Goal: Task Accomplishment & Management: Use online tool/utility

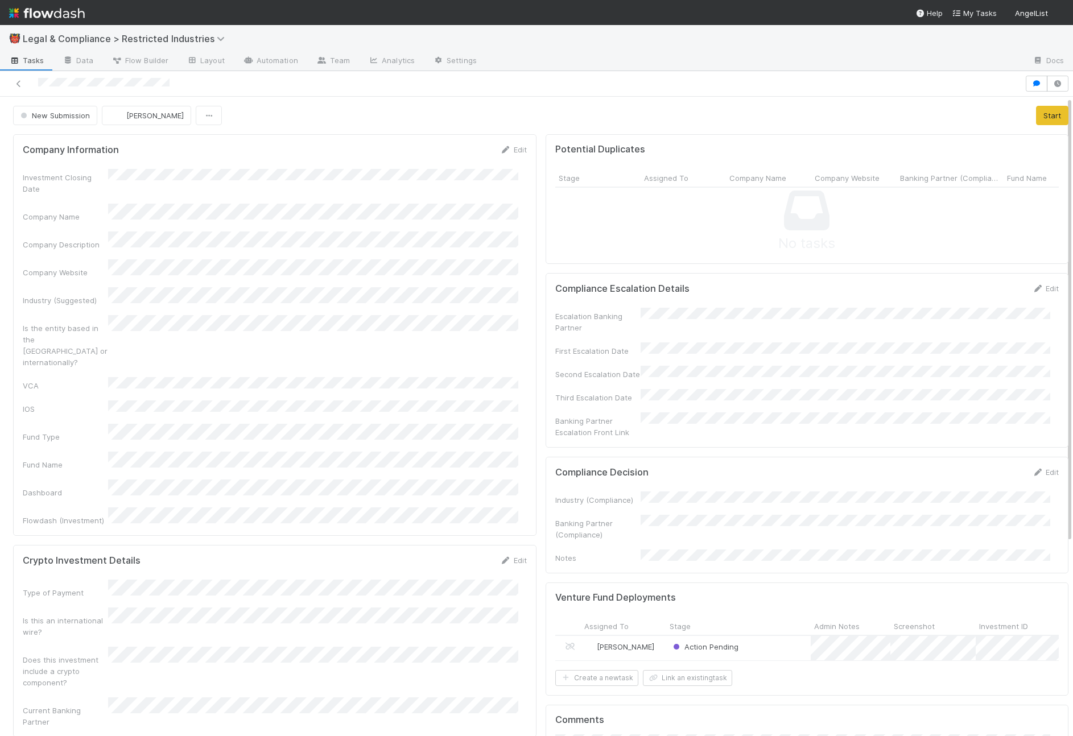
scroll to position [3, 0]
click at [1015, 108] on div "New Submission Aryeh Friedman Start" at bounding box center [540, 111] width 1055 height 19
click at [1036, 110] on button "Start" at bounding box center [1052, 111] width 32 height 19
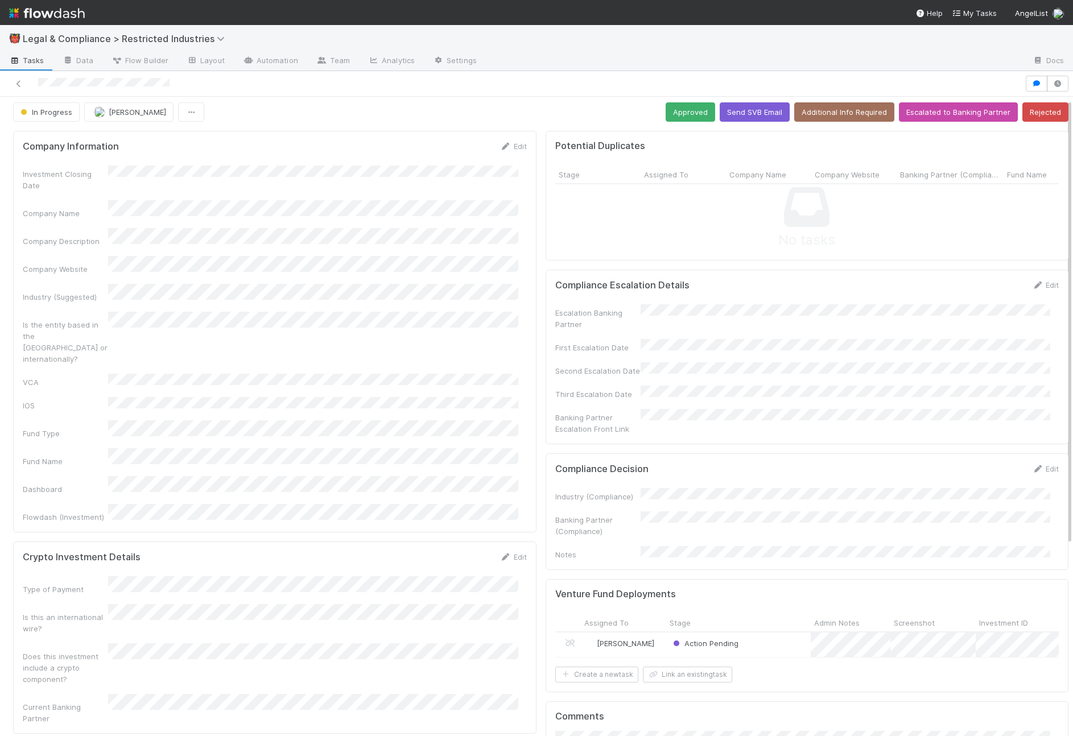
click at [654, 110] on div "In Progress Aryeh Friedman Approved Send SVB Email Additional Info Required Esc…" at bounding box center [540, 111] width 1055 height 19
click at [666, 110] on button "Approved" at bounding box center [690, 111] width 49 height 19
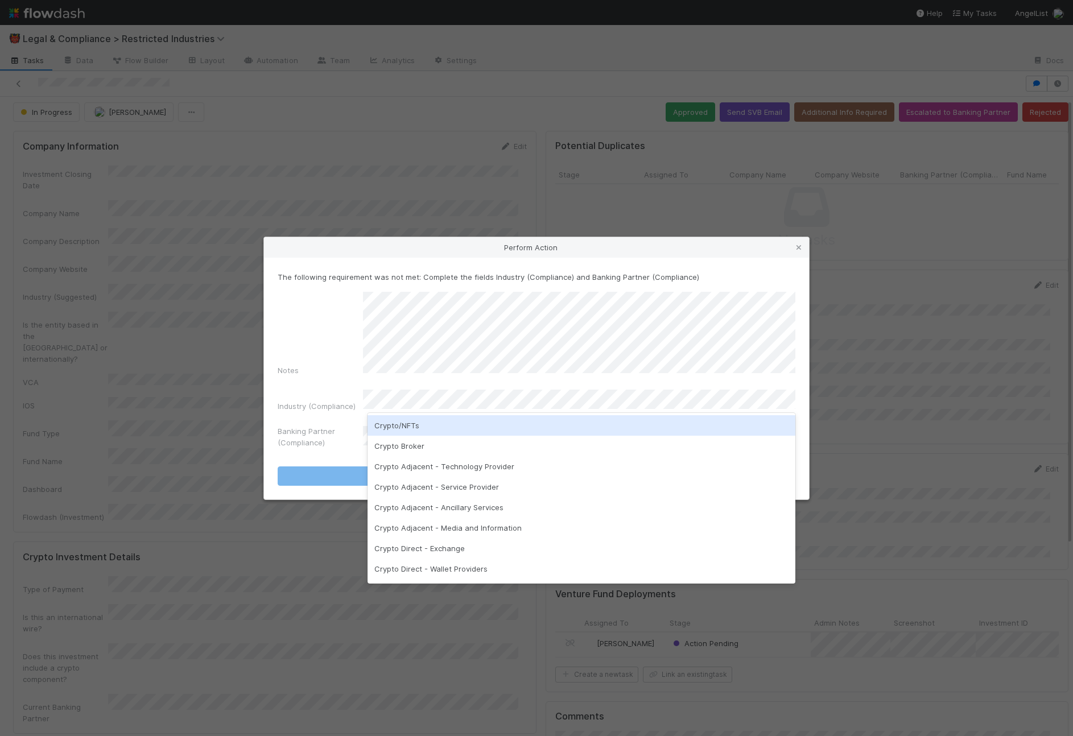
click at [466, 426] on div "Crypto/NFTs" at bounding box center [581, 425] width 428 height 20
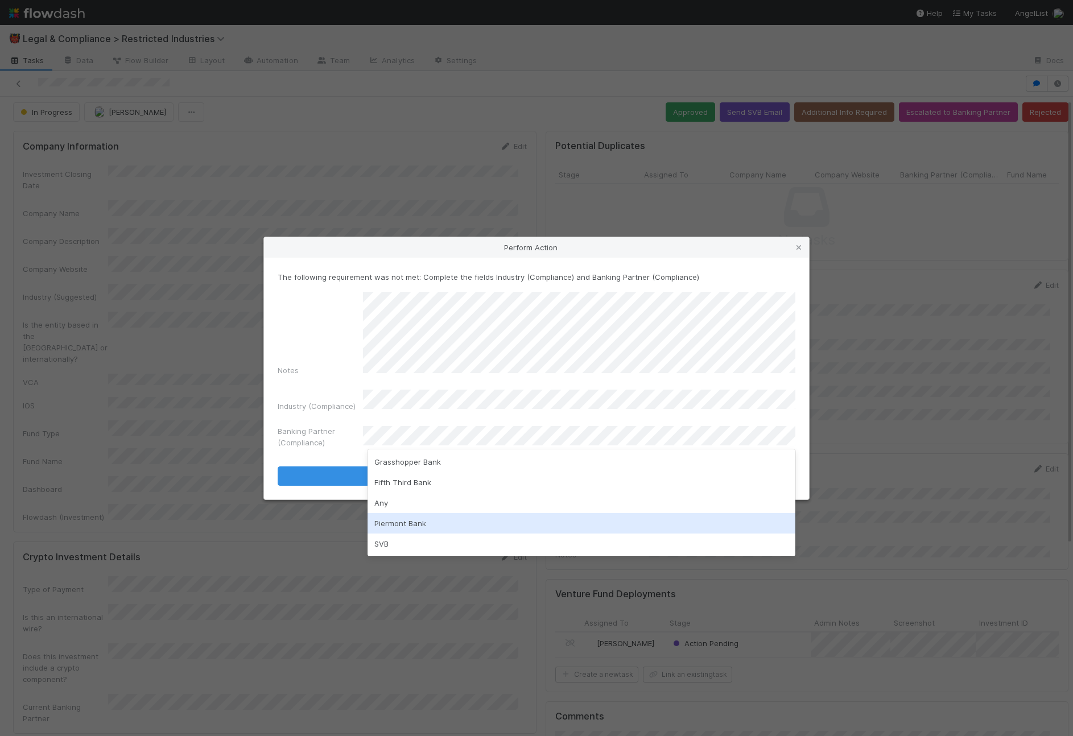
click at [440, 518] on div "Piermont Bank" at bounding box center [581, 523] width 428 height 20
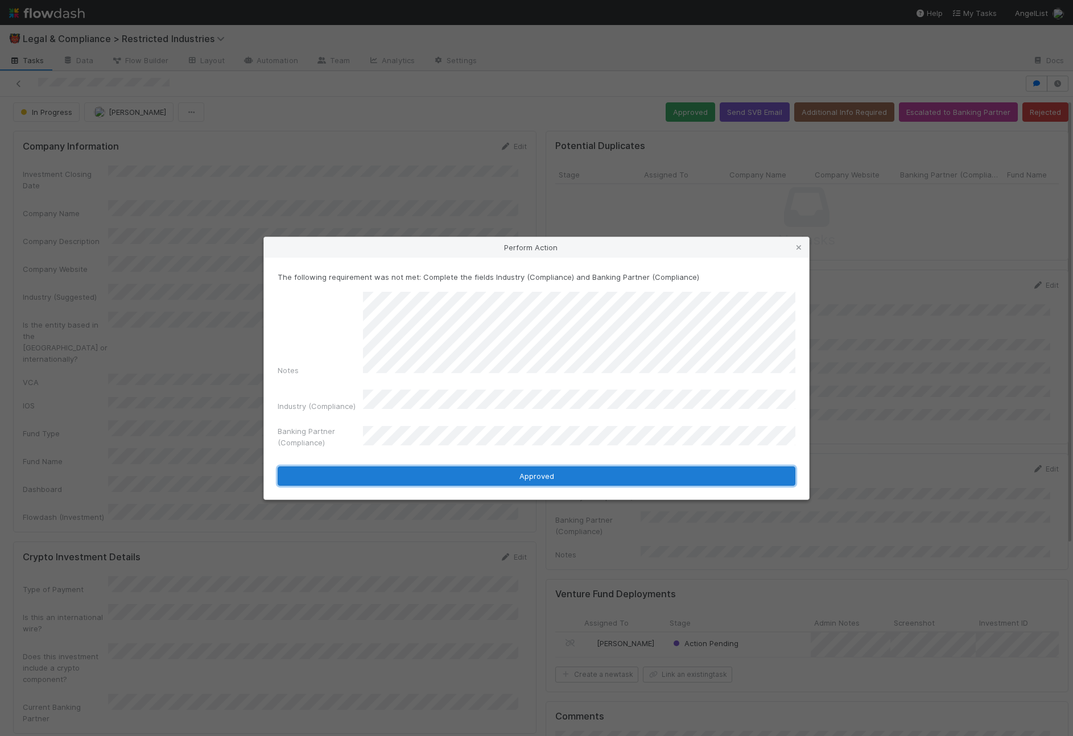
click at [462, 469] on button "Approved" at bounding box center [537, 475] width 518 height 19
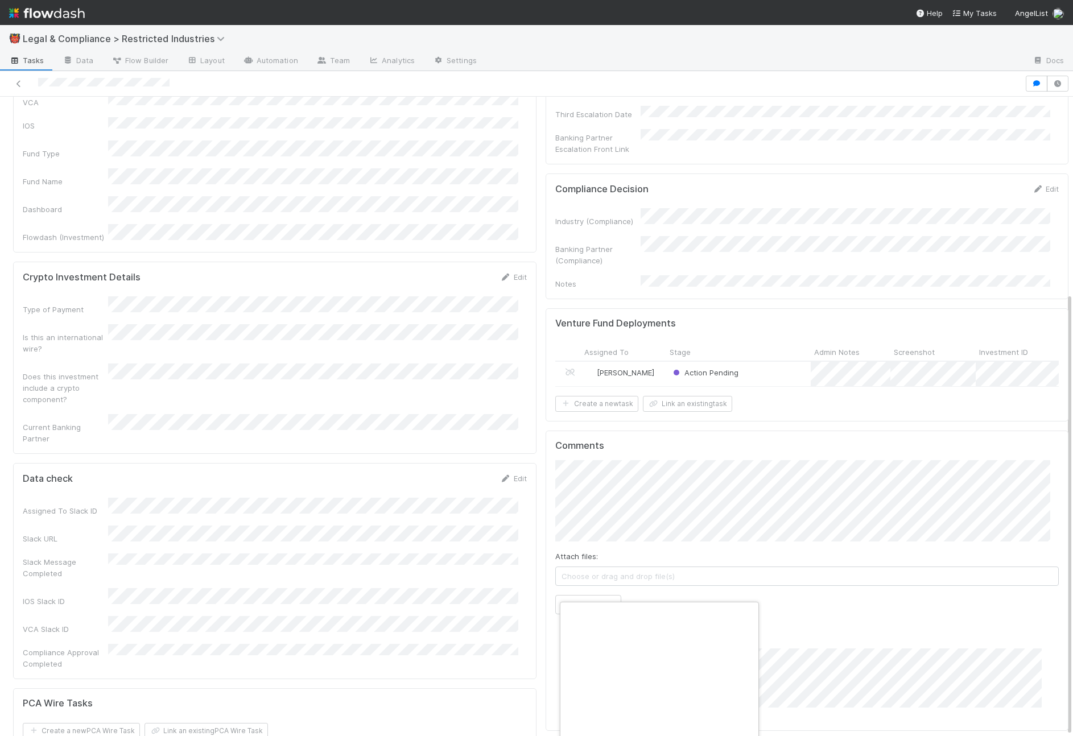
scroll to position [30, 4]
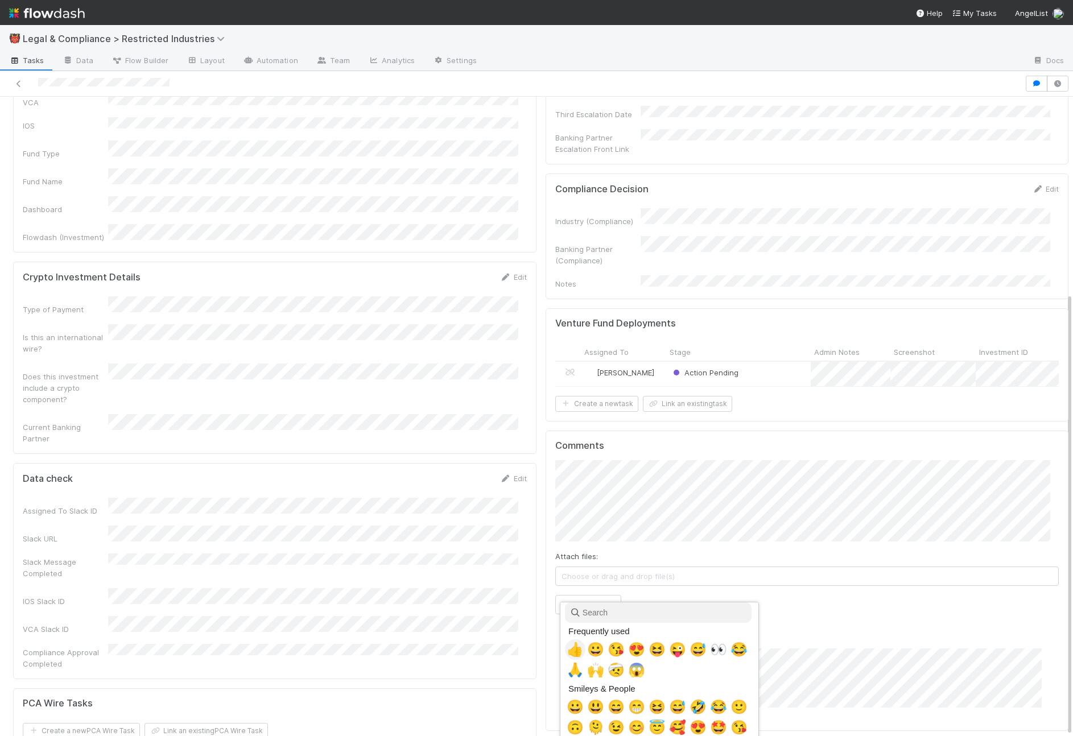
click at [571, 651] on span "👍" at bounding box center [575, 650] width 17 height 16
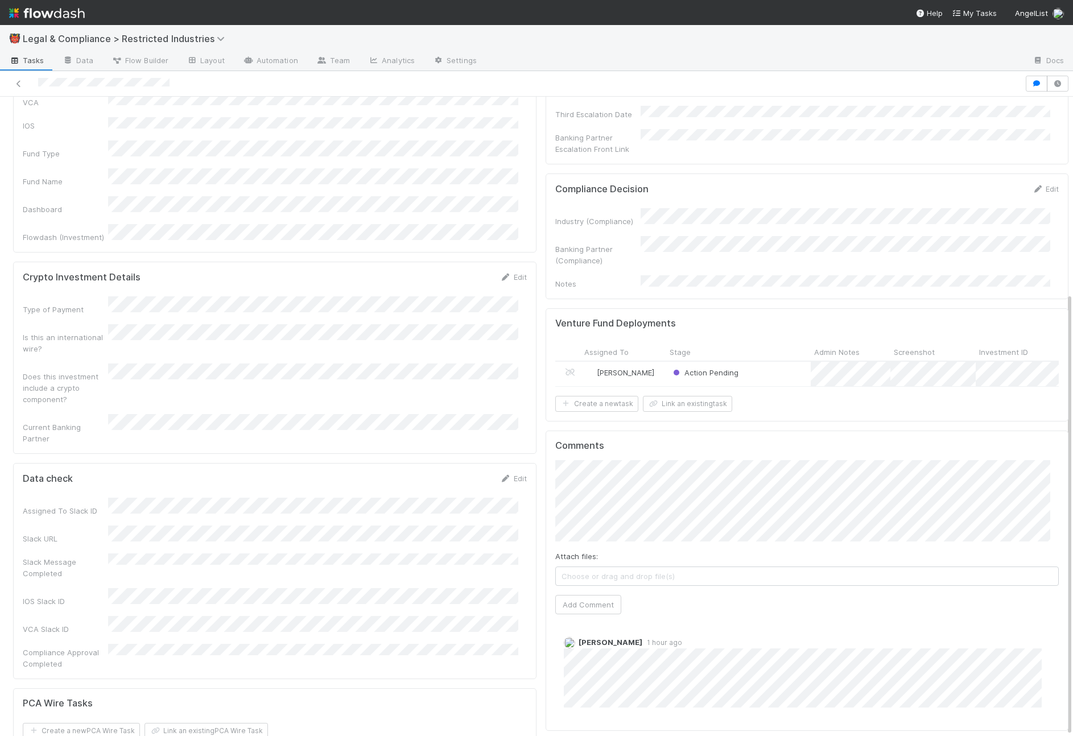
scroll to position [0, 0]
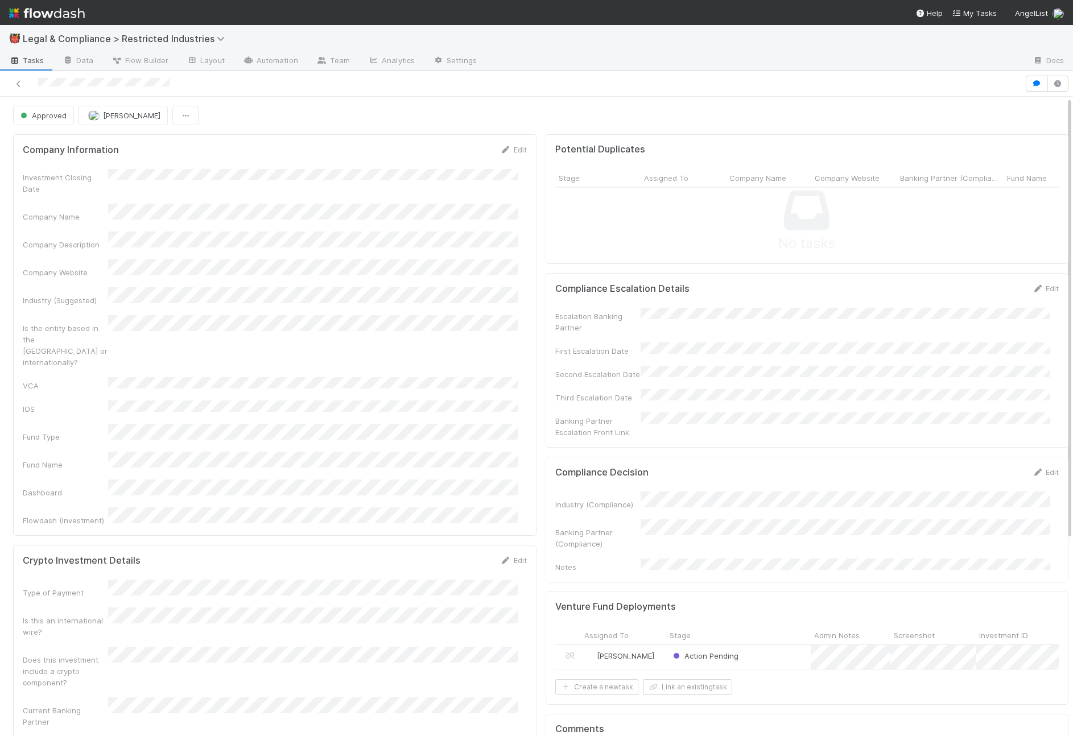
click at [729, 106] on div "Approved Aryeh Friedman" at bounding box center [540, 115] width 1055 height 19
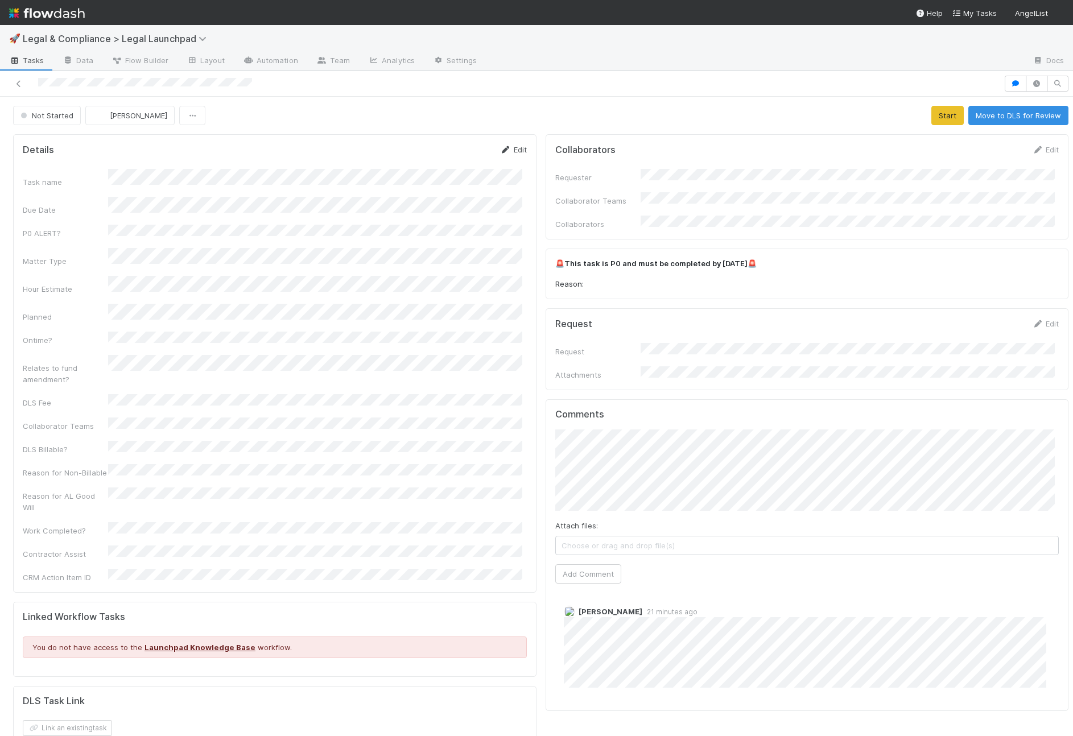
click at [513, 150] on link "Edit" at bounding box center [513, 149] width 27 height 9
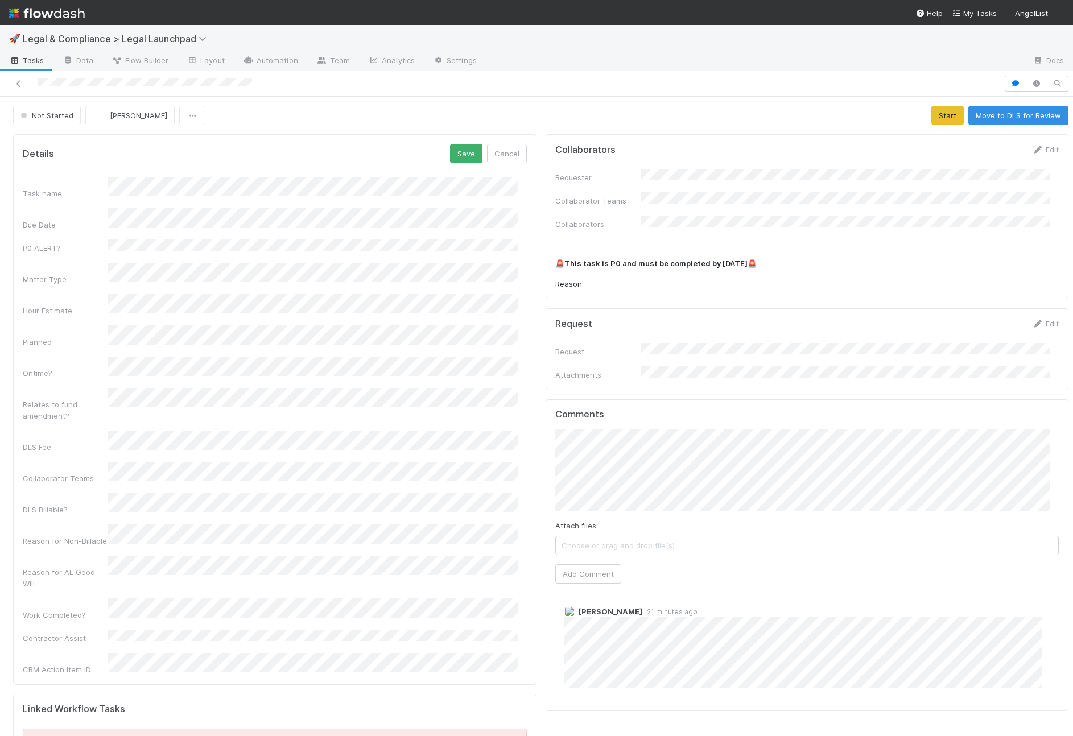
scroll to position [1, 0]
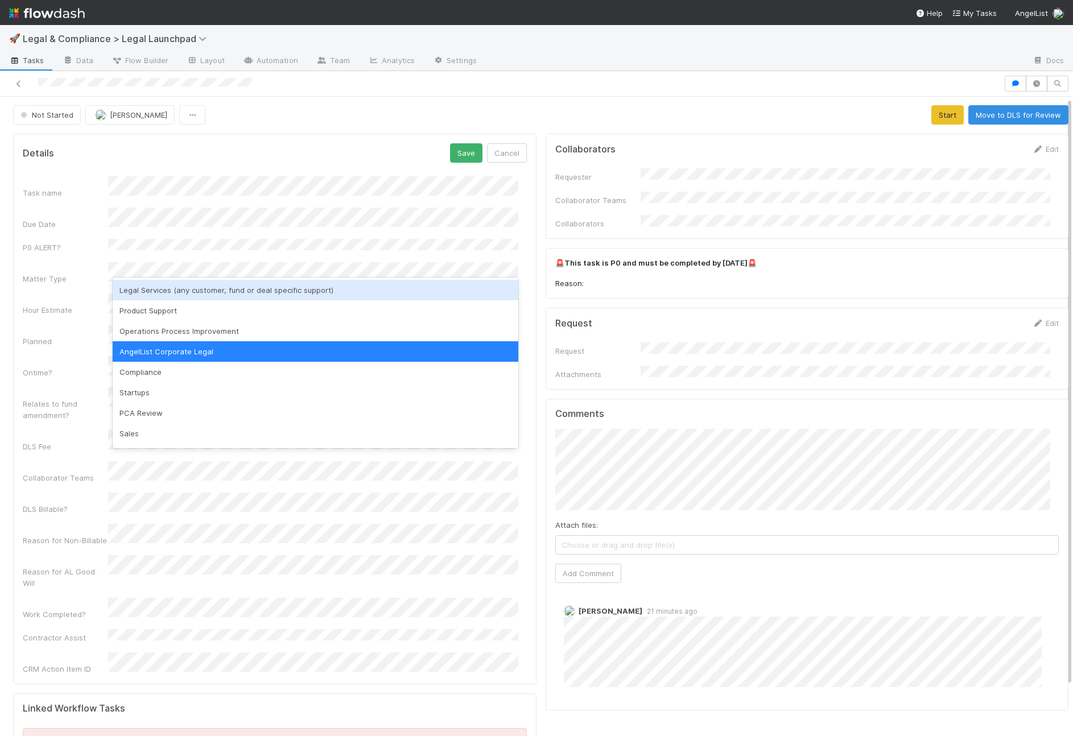
click at [259, 287] on div "Legal Services (any customer, fund or deal specific support)" at bounding box center [316, 290] width 406 height 20
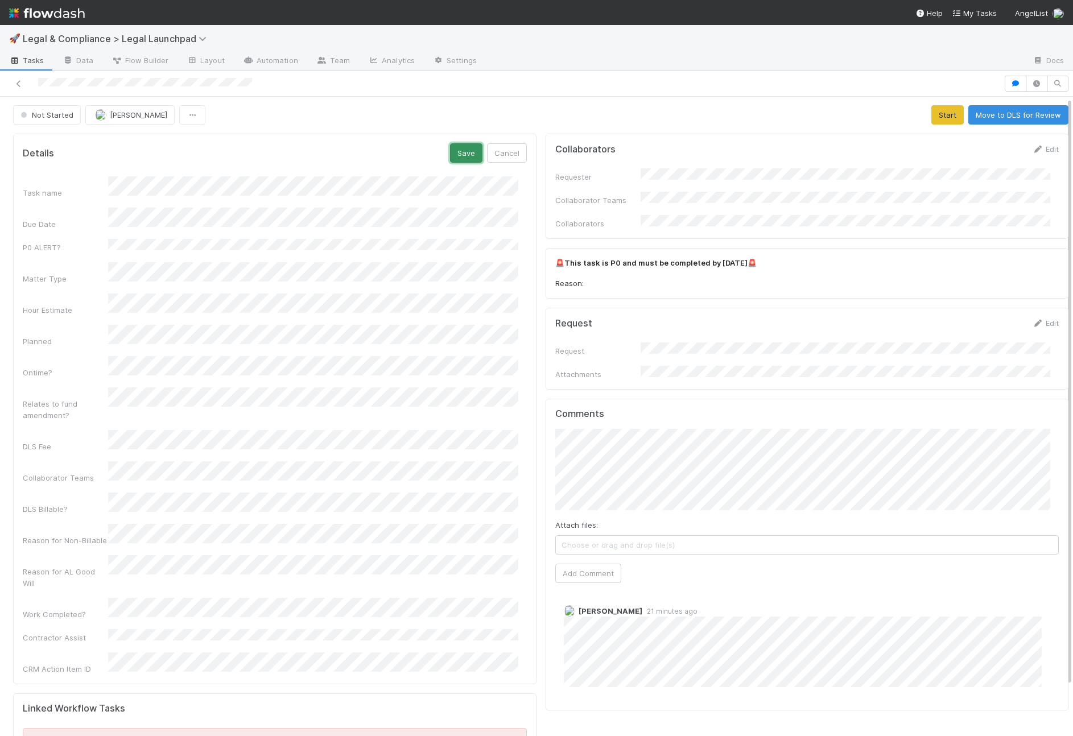
click at [451, 153] on button "Save" at bounding box center [466, 152] width 32 height 19
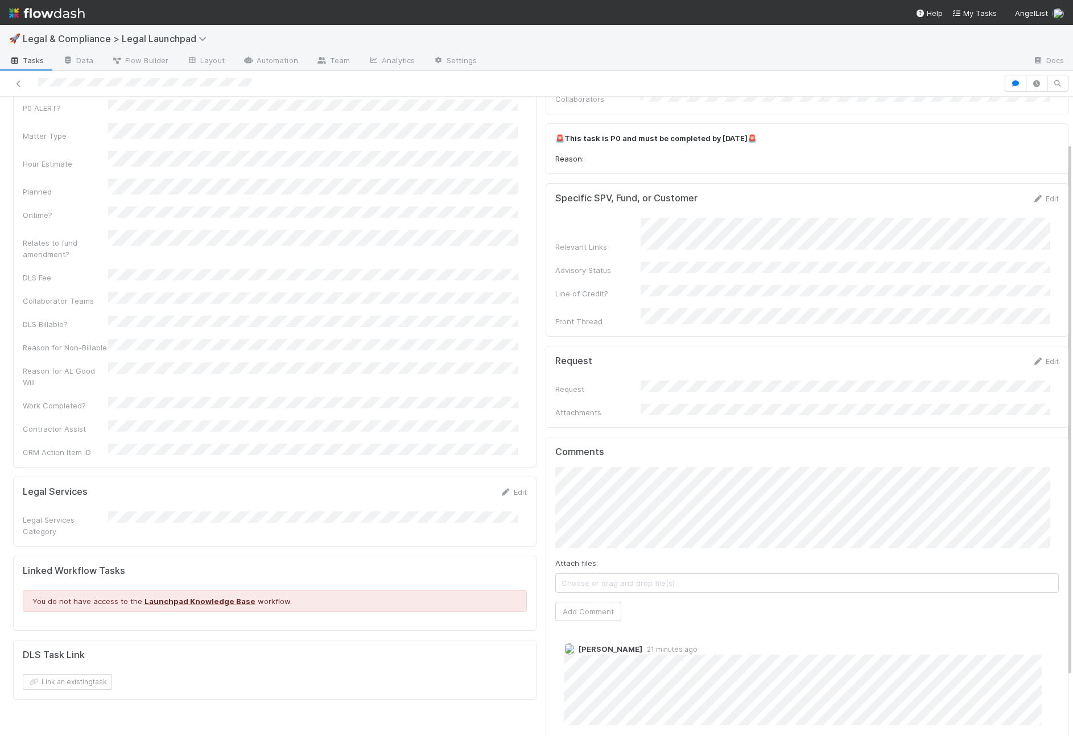
scroll to position [0, 0]
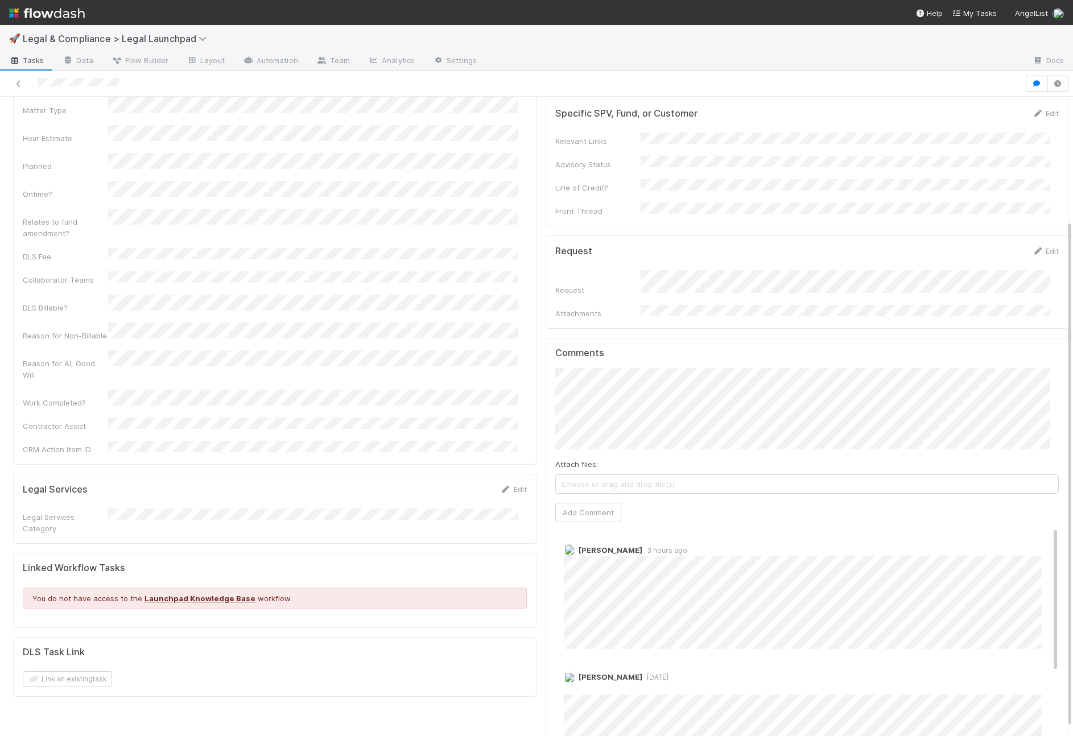
scroll to position [7, 0]
